Goal: Information Seeking & Learning: Learn about a topic

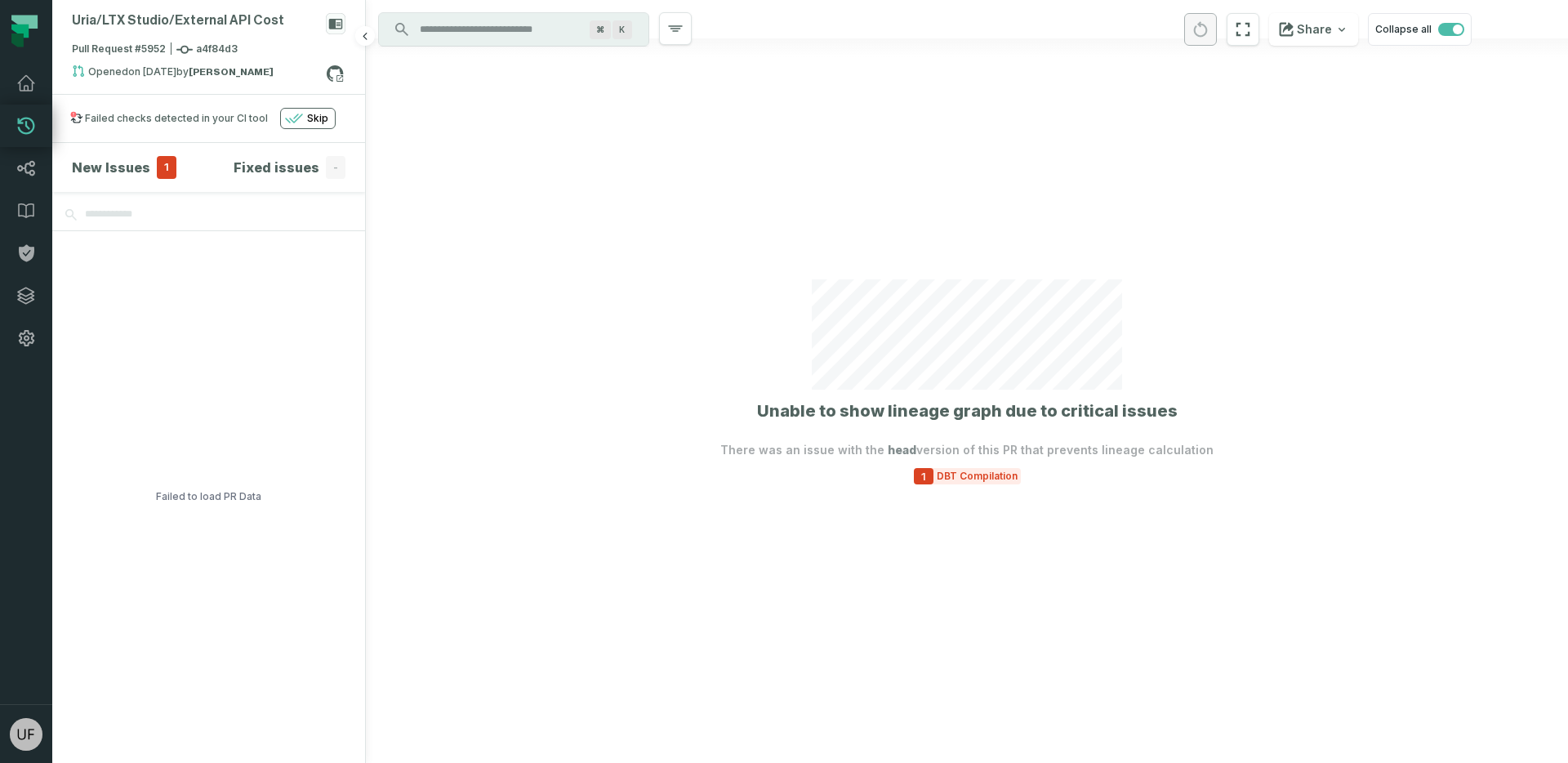
click at [119, 169] on h4 "New Issues" at bounding box center [111, 168] width 78 height 20
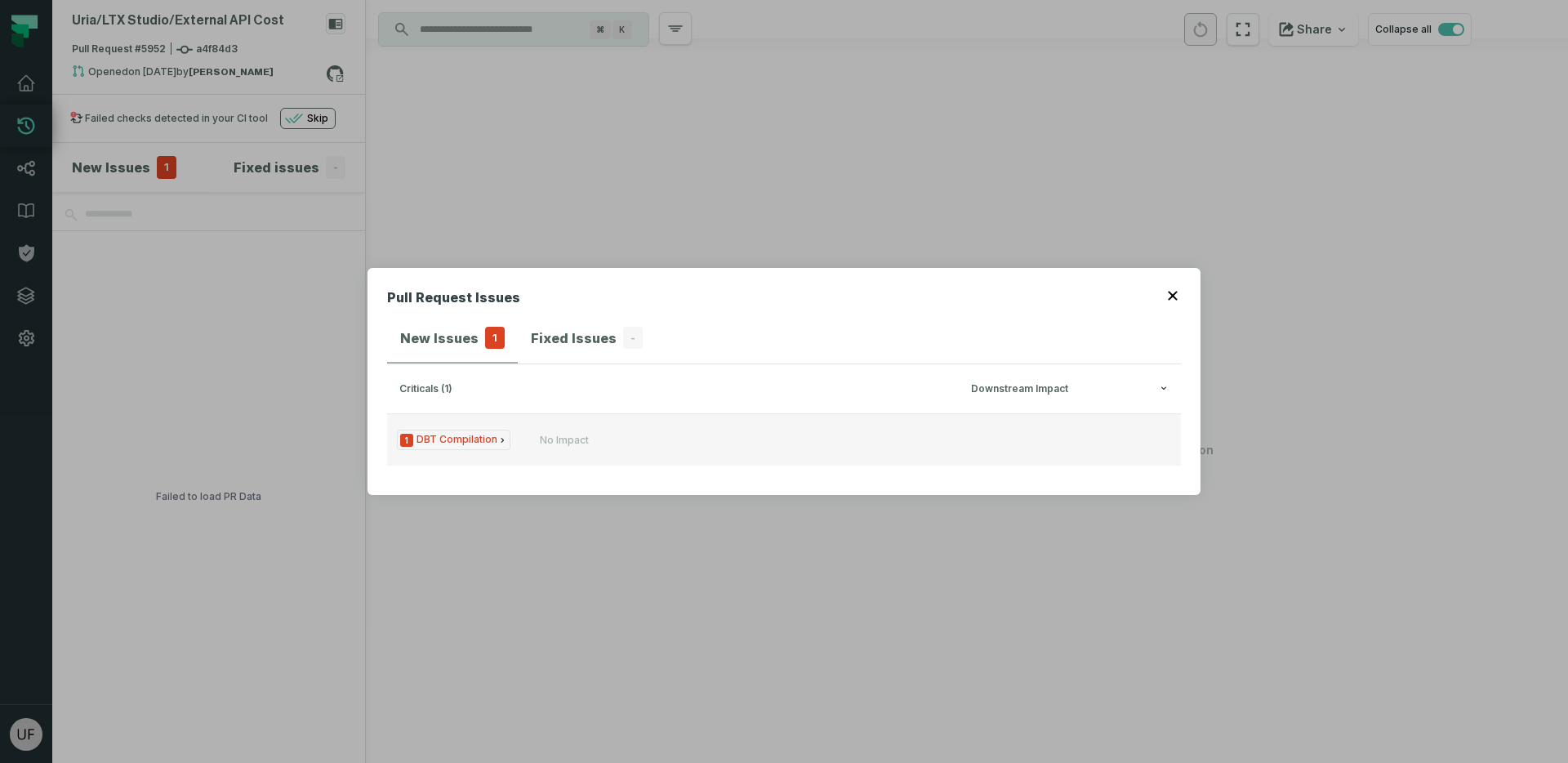
click at [447, 441] on span "1 DBT Compilation" at bounding box center [454, 440] width 114 height 21
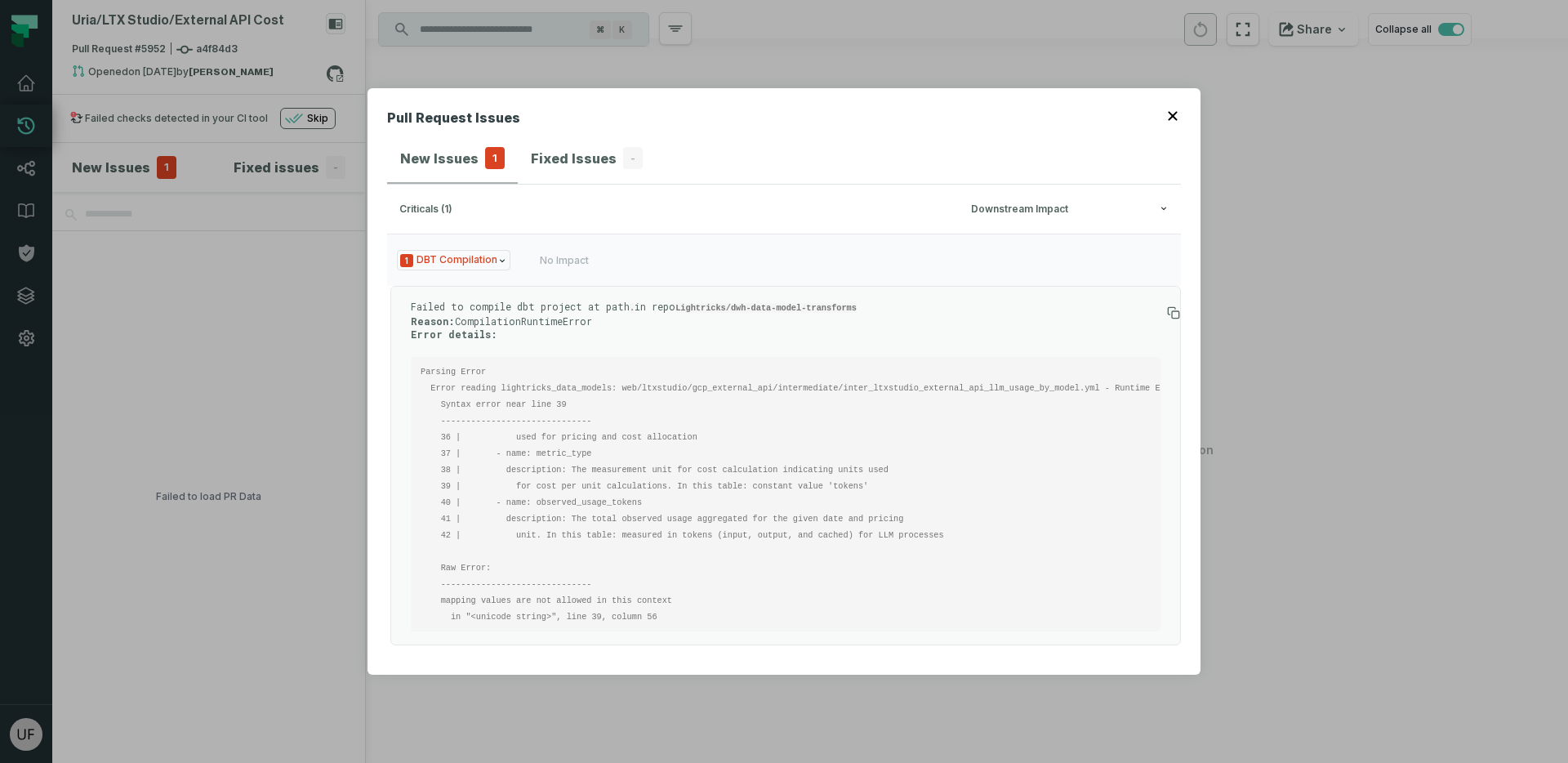
scroll to position [2, 0]
drag, startPoint x: 400, startPoint y: 221, endPoint x: 465, endPoint y: 336, distance: 132.1
click at [465, 336] on div "criticals (1) Downstream Impact 1 DBT Compilation No Impact Failed to compile d…" at bounding box center [784, 420] width 794 height 470
drag, startPoint x: 398, startPoint y: 236, endPoint x: 583, endPoint y: 544, distance: 359.3
click at [582, 544] on div "1 DBT Compilation No Impact Failed to compile dbt project at path . in repo Lig…" at bounding box center [784, 439] width 794 height 411
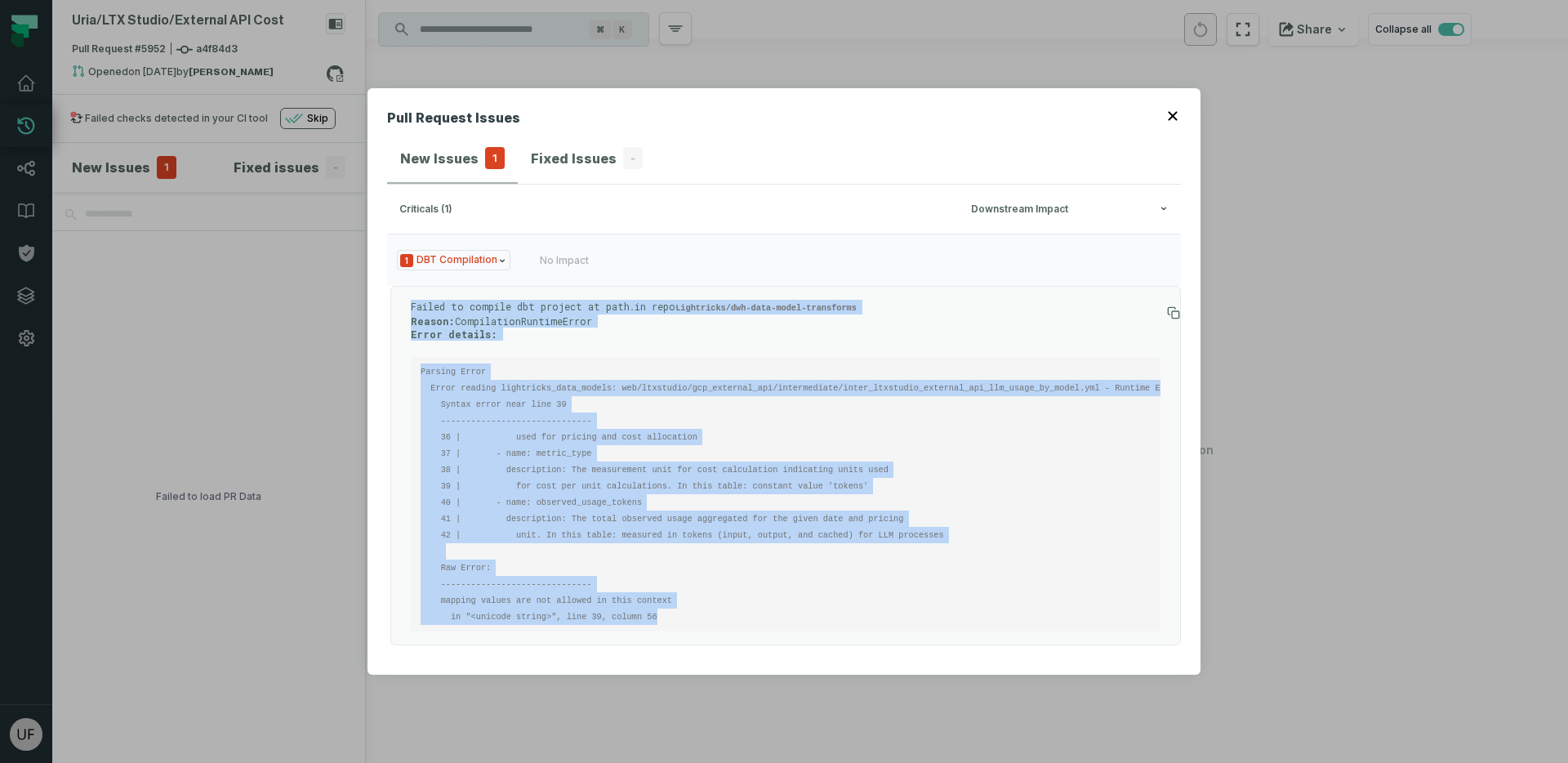
scroll to position [0, 0]
drag, startPoint x: 671, startPoint y: 608, endPoint x: 386, endPoint y: 256, distance: 452.9
click at [387, 256] on div "1 DBT Compilation No Impact Failed to compile dbt project at path . in repo Lig…" at bounding box center [784, 439] width 794 height 411
copy div "1 DBT Compilation No Impact Failed to compile dbt project at path . in repo Lig…"
click at [455, 421] on code "Parsing Error Error reading lightricks_data_models: web/ltxstudio/gcp_external_…" at bounding box center [800, 494] width 759 height 255
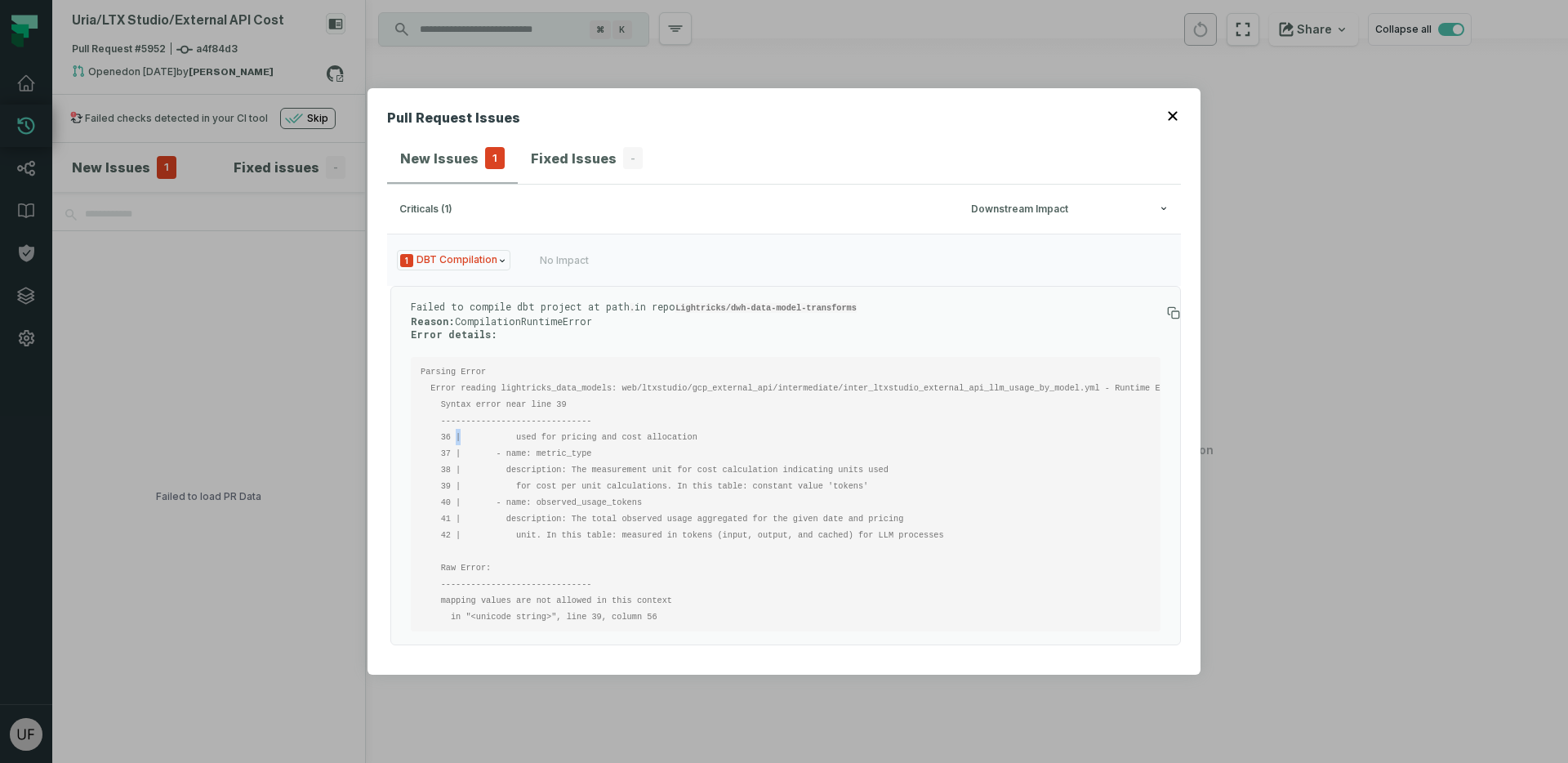
click at [455, 421] on code "Parsing Error Error reading lightricks_data_models: web/ltxstudio/gcp_external_…" at bounding box center [800, 494] width 759 height 255
click at [479, 379] on code "Parsing Error Error reading lightricks_data_models: web/ltxstudio/gcp_external_…" at bounding box center [800, 494] width 759 height 255
click at [547, 379] on code "Parsing Error Error reading lightricks_data_models: web/ltxstudio/gcp_external_…" at bounding box center [800, 494] width 759 height 255
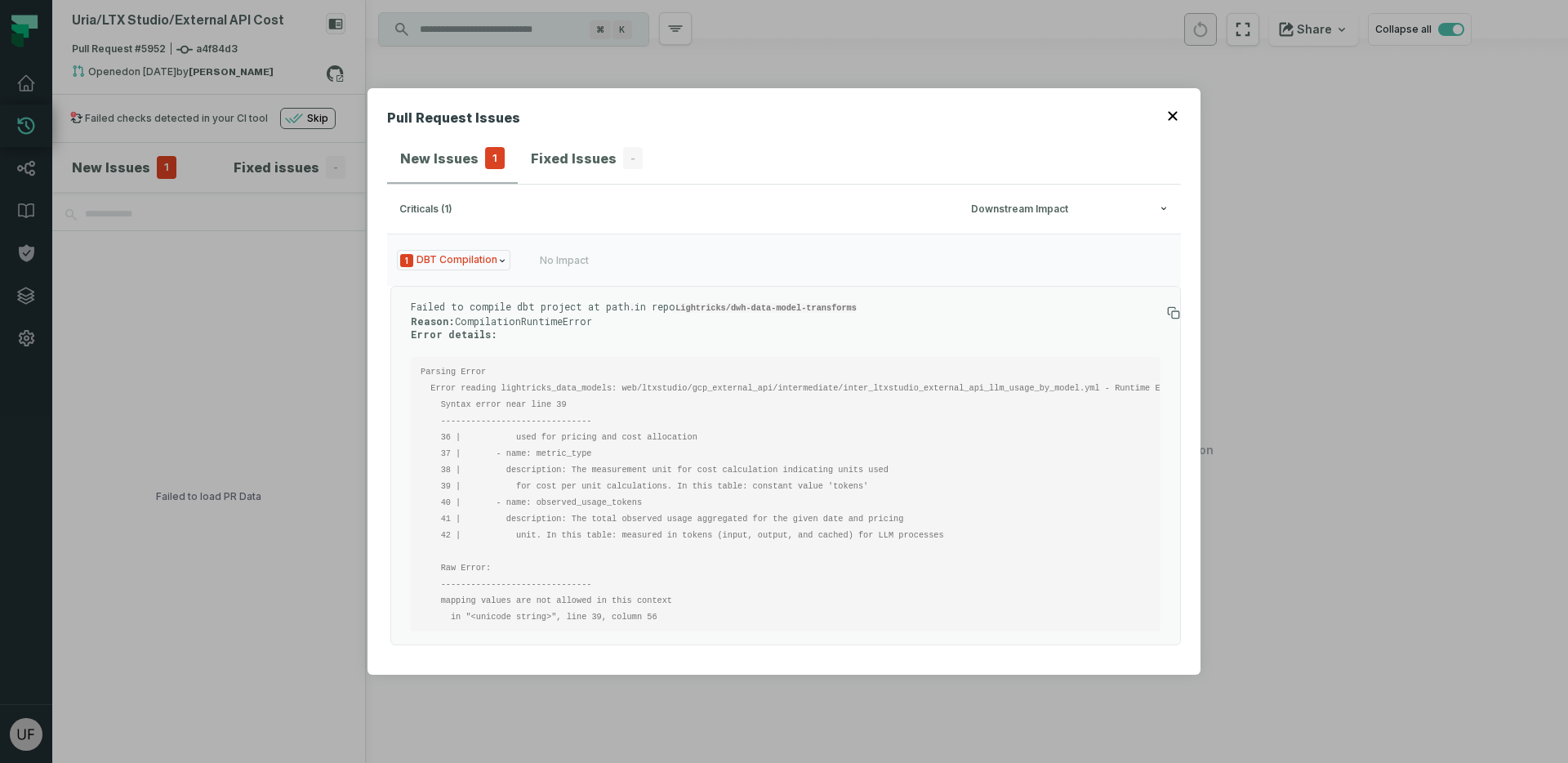
click at [896, 375] on code "Parsing Error Error reading lightricks_data_models: web/ltxstudio/gcp_external_…" at bounding box center [800, 494] width 759 height 255
copy code "inter_ltxstudio_external_api_llm_usage_by_model"
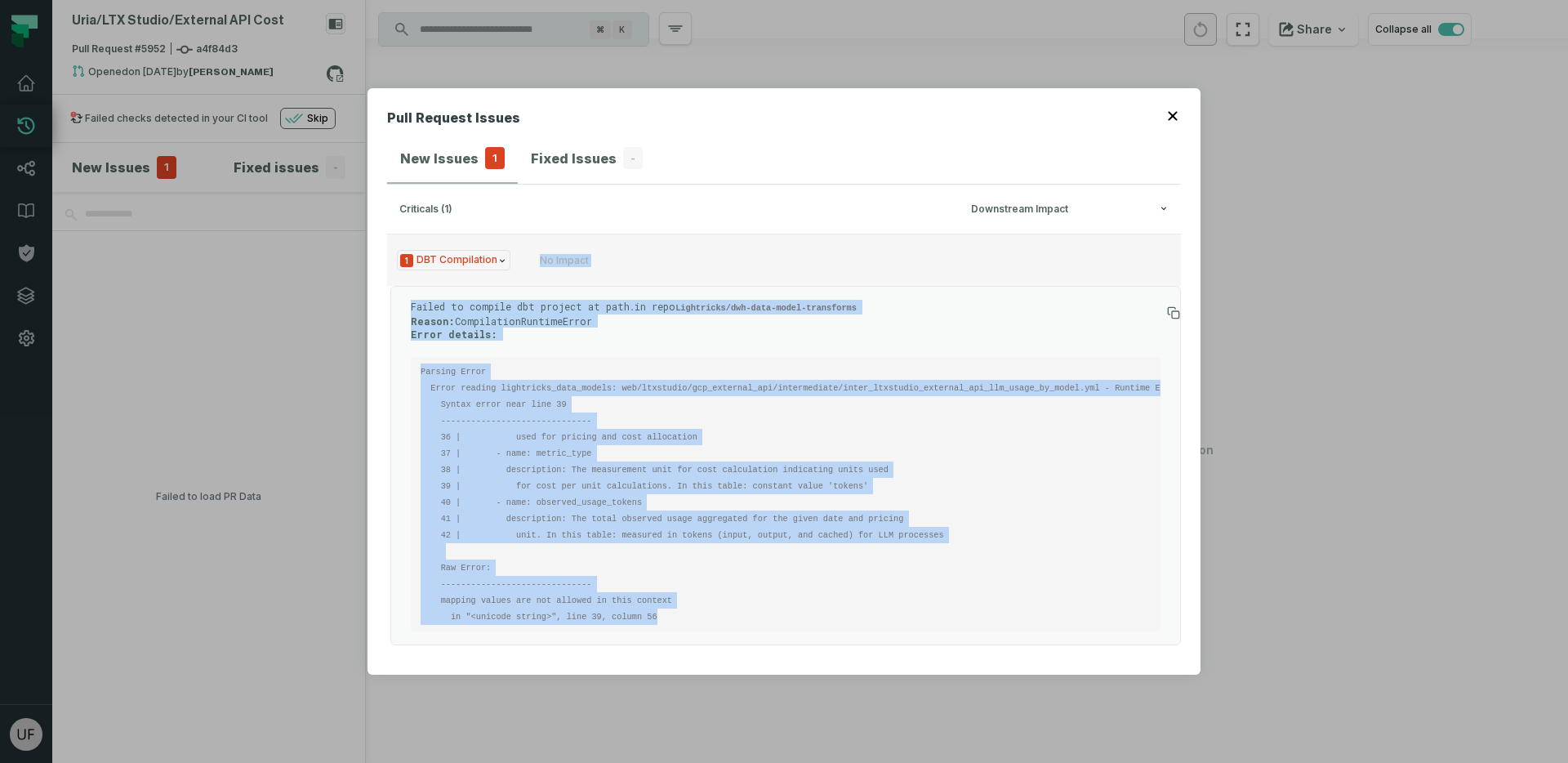
drag, startPoint x: 711, startPoint y: 614, endPoint x: 387, endPoint y: 264, distance: 476.9
click at [387, 264] on div "1 DBT Compilation No Impact Failed to compile dbt project at path . in repo Lig…" at bounding box center [784, 439] width 794 height 411
copy div "No Impact Failed to compile dbt project at path . in repo Lightricks/dwh-data-m…"
